Goal: Find specific page/section: Find specific page/section

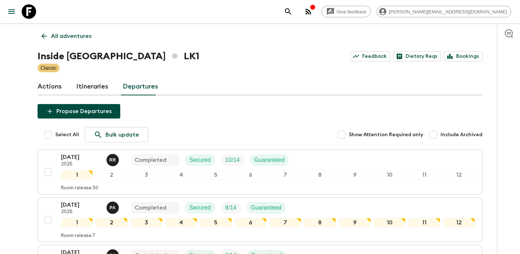
click at [46, 31] on link "All adventures" at bounding box center [67, 36] width 58 height 14
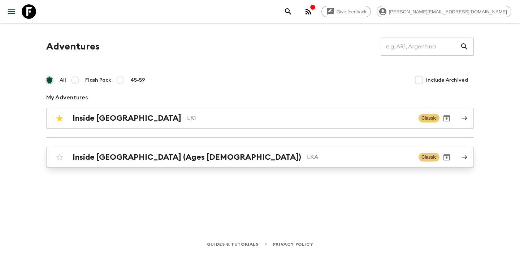
click at [109, 161] on h2 "Inside Sri Lanka (Ages 45-59)" at bounding box center [187, 156] width 228 height 9
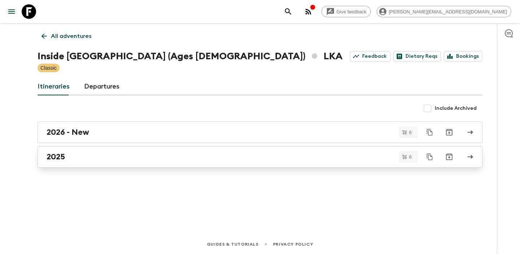
click at [92, 157] on div "2025" at bounding box center [253, 156] width 413 height 9
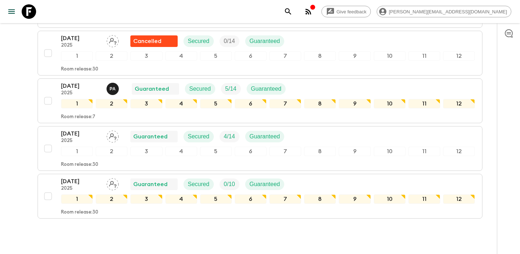
scroll to position [198, 0]
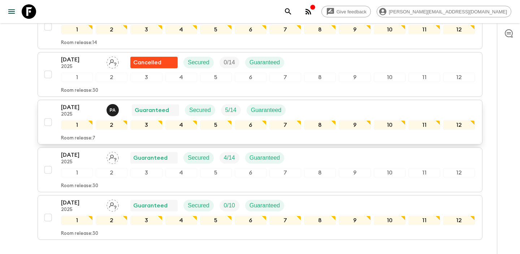
click at [76, 103] on p "01 Oct 2025" at bounding box center [81, 107] width 40 height 9
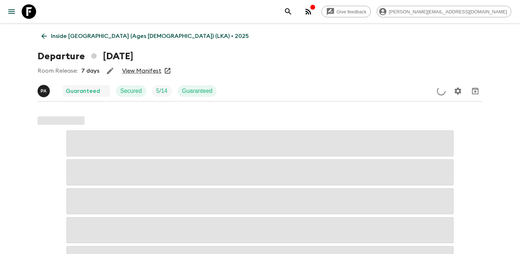
click at [143, 70] on link "View Manifest" at bounding box center [141, 70] width 39 height 7
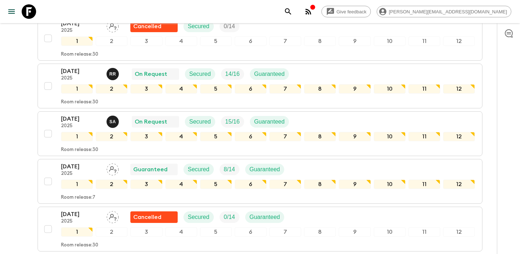
scroll to position [529, 0]
